Goal: Navigation & Orientation: Find specific page/section

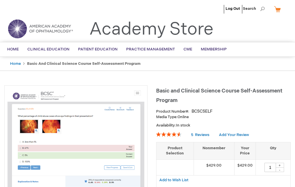
type input "1"
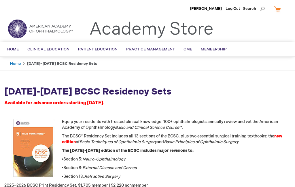
click at [0, 0] on span "BCSC® (Basic and Clinical Science Course)" at bounding box center [0, 0] width 0 height 0
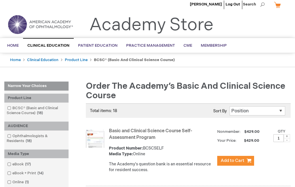
scroll to position [4, 0]
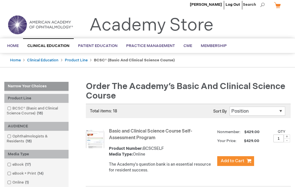
click at [16, 49] on link "Home" at bounding box center [13, 46] width 20 height 14
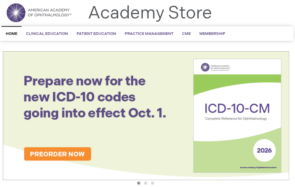
scroll to position [0, 1]
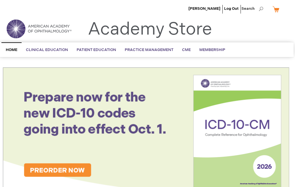
click at [0, 0] on span "Self-Assessment" at bounding box center [0, 0] width 0 height 0
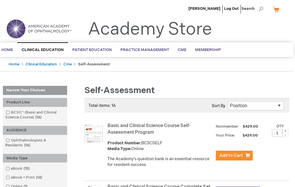
scroll to position [0, 1]
click at [0, 0] on link "Ophthalmologists & Residents" at bounding box center [0, 0] width 0 height 0
